Goal: Information Seeking & Learning: Learn about a topic

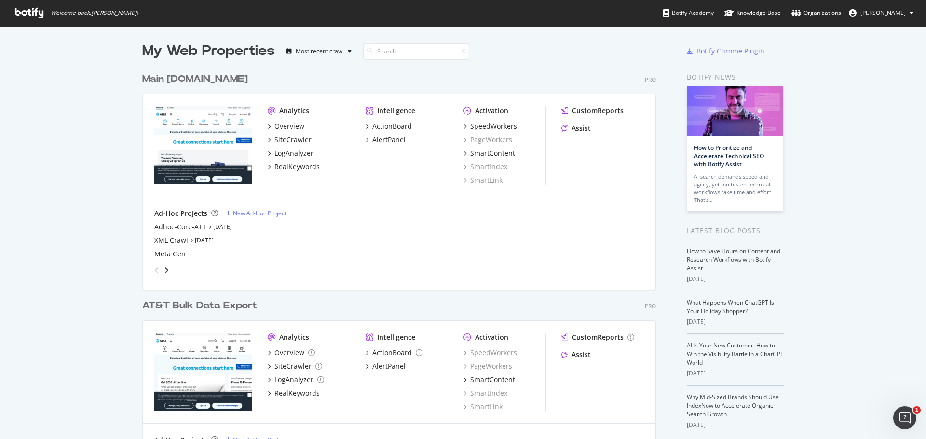
scroll to position [388, 514]
click at [285, 138] on div "SiteCrawler" at bounding box center [292, 140] width 37 height 10
